Goal: Navigation & Orientation: Find specific page/section

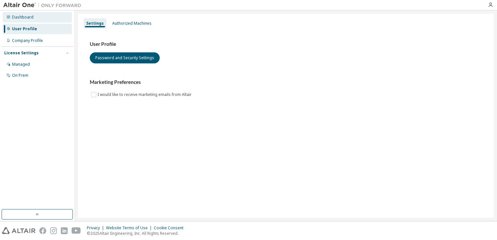
click at [31, 15] on div "Dashboard" at bounding box center [22, 17] width 21 height 5
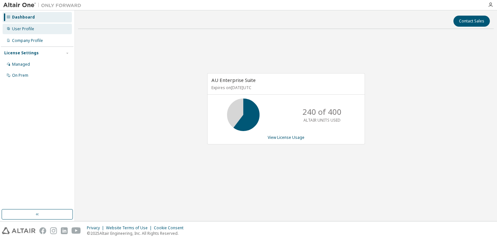
click at [21, 28] on div "User Profile" at bounding box center [23, 28] width 22 height 5
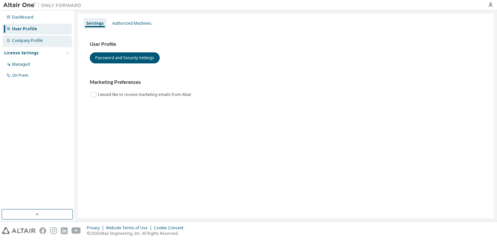
click at [22, 37] on div "Company Profile" at bounding box center [37, 40] width 69 height 10
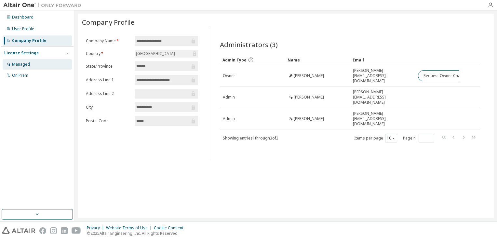
click at [27, 63] on div "Managed" at bounding box center [21, 64] width 18 height 5
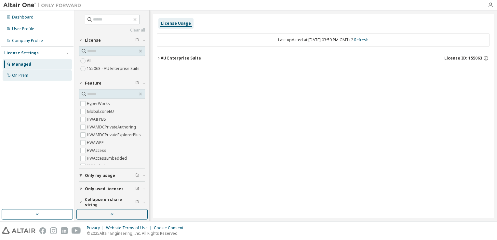
click at [32, 78] on div "On Prem" at bounding box center [37, 75] width 69 height 10
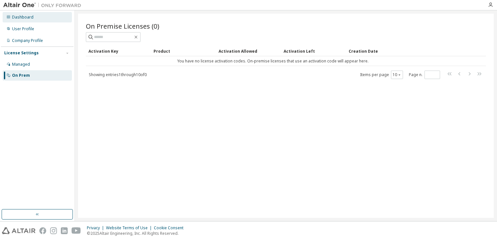
click at [18, 16] on div "Dashboard" at bounding box center [22, 17] width 21 height 5
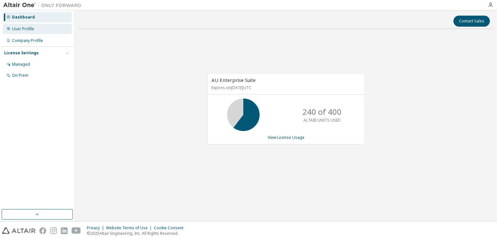
click at [19, 27] on div "User Profile" at bounding box center [23, 28] width 22 height 5
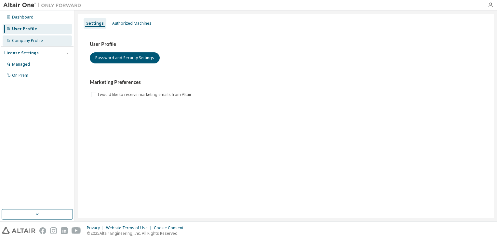
click at [17, 42] on div "Company Profile" at bounding box center [27, 40] width 31 height 5
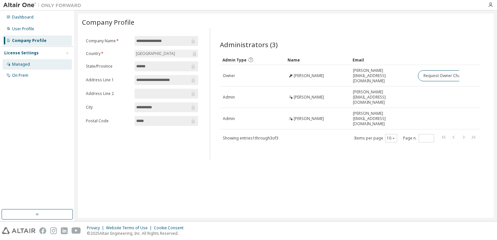
click at [27, 64] on div "Managed" at bounding box center [21, 64] width 18 height 5
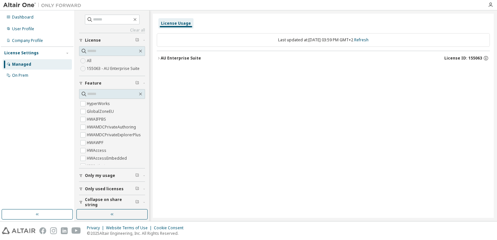
click at [157, 58] on icon "button" at bounding box center [159, 58] width 4 height 4
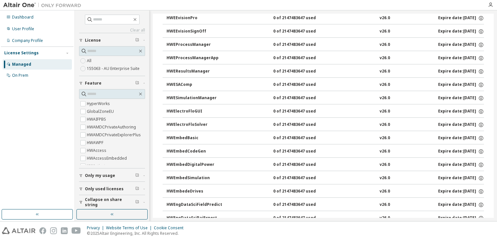
scroll to position [748, 0]
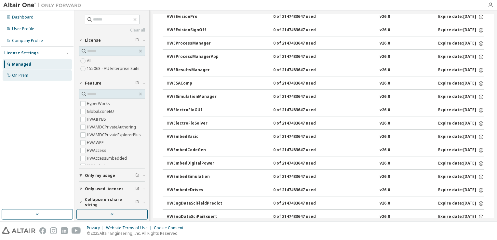
click at [26, 74] on div "On Prem" at bounding box center [20, 75] width 16 height 5
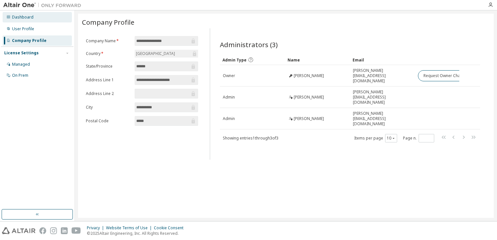
click at [28, 16] on div "Dashboard" at bounding box center [22, 17] width 21 height 5
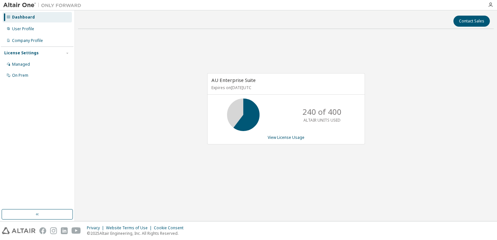
click at [455, 75] on div "AU Enterprise Suite Expires on January 1, 2026 UTC 240 of 400 ALTAIR UNITS USED…" at bounding box center [286, 112] width 416 height 156
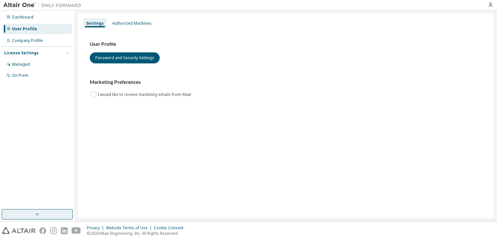
click at [41, 216] on button "button" at bounding box center [37, 214] width 71 height 10
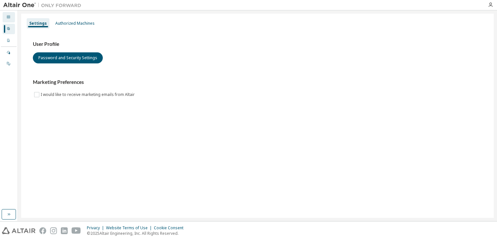
click at [12, 17] on div "Dashboard" at bounding box center [9, 17] width 12 height 10
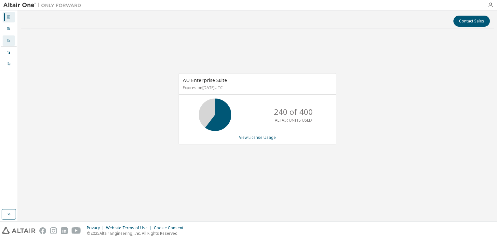
click at [9, 40] on icon at bounding box center [9, 40] width 4 height 4
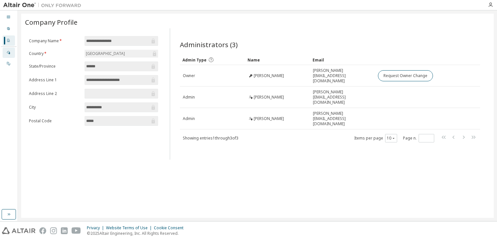
click at [9, 57] on div "Managed" at bounding box center [9, 52] width 12 height 10
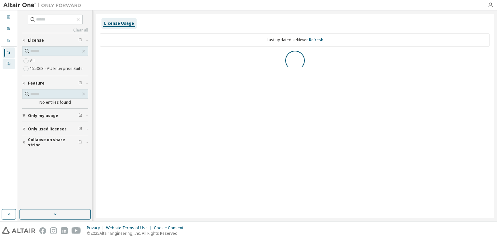
click at [8, 68] on div "On Prem" at bounding box center [9, 64] width 12 height 10
